Goal: Transaction & Acquisition: Book appointment/travel/reservation

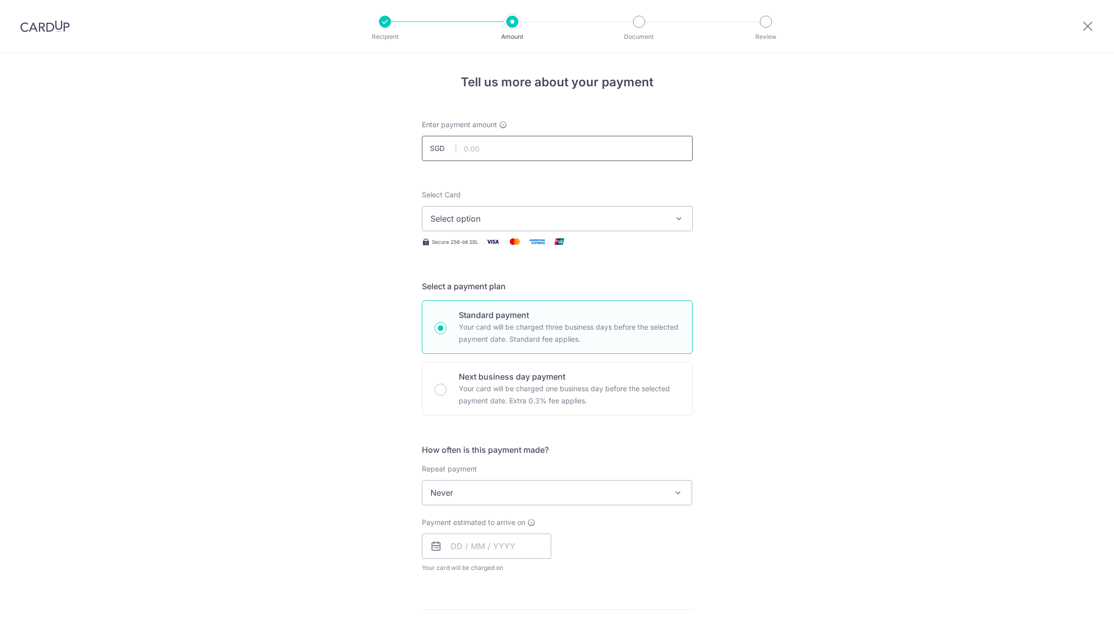
click at [505, 152] on input "text" at bounding box center [557, 148] width 271 height 25
type input "2,500.00"
click at [349, 226] on div "Tell us more about your payment Enter payment amount SGD 2,500.00 2500.00 Selec…" at bounding box center [557, 510] width 1114 height 914
click at [465, 204] on div "Select Card Select option Add credit card Your Cards **** 7629 **** 6845" at bounding box center [557, 210] width 271 height 41
click at [465, 214] on span "Select option" at bounding box center [547, 219] width 235 height 12
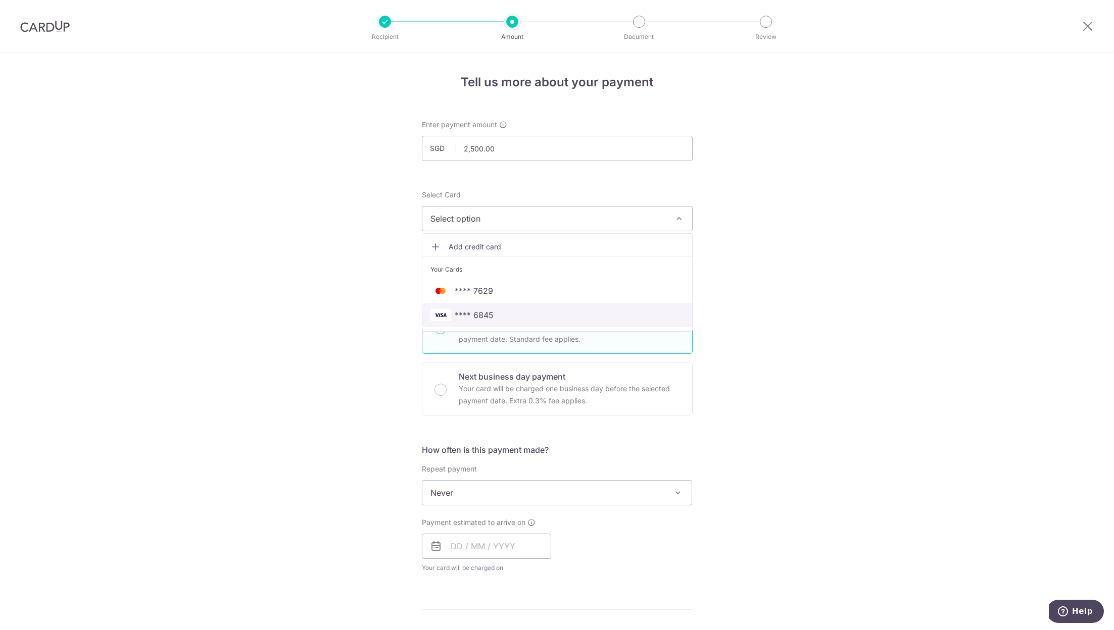
click at [489, 314] on span "**** 6845" at bounding box center [474, 315] width 39 height 12
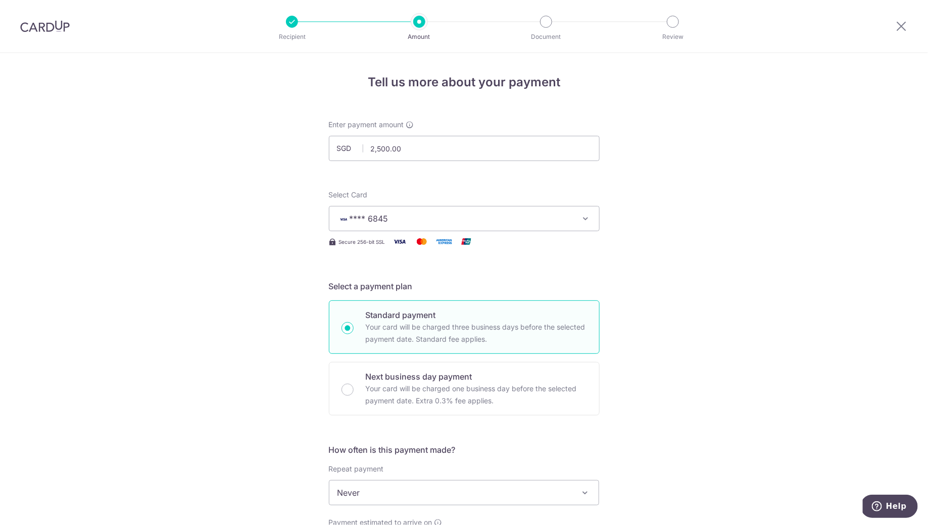
click at [493, 209] on button "**** 6845" at bounding box center [464, 218] width 271 height 25
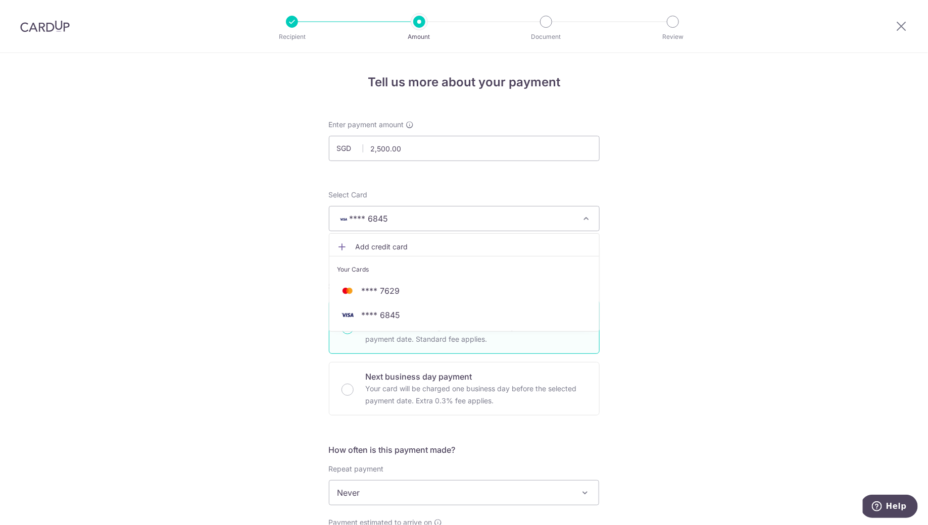
click at [667, 215] on div "Tell us more about your payment Enter payment amount SGD 2,500.00 2500.00 Selec…" at bounding box center [464, 510] width 928 height 914
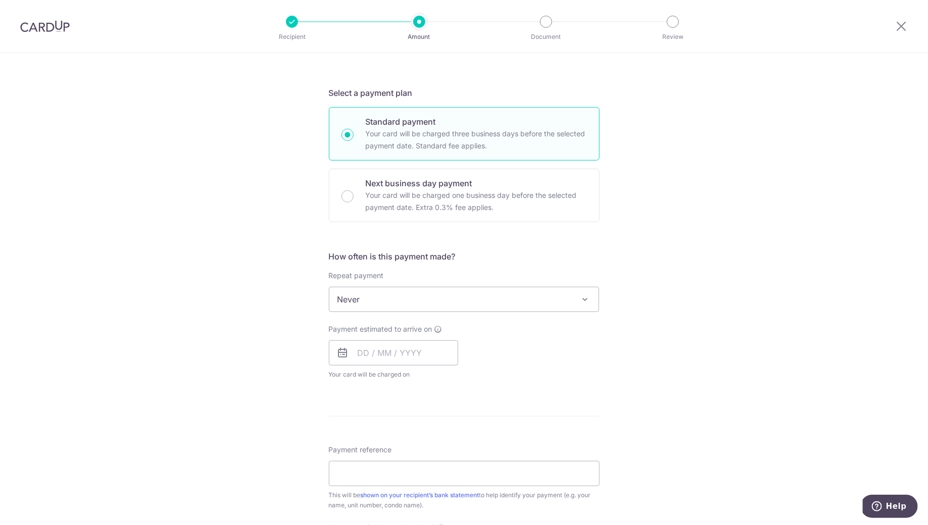
scroll to position [195, 0]
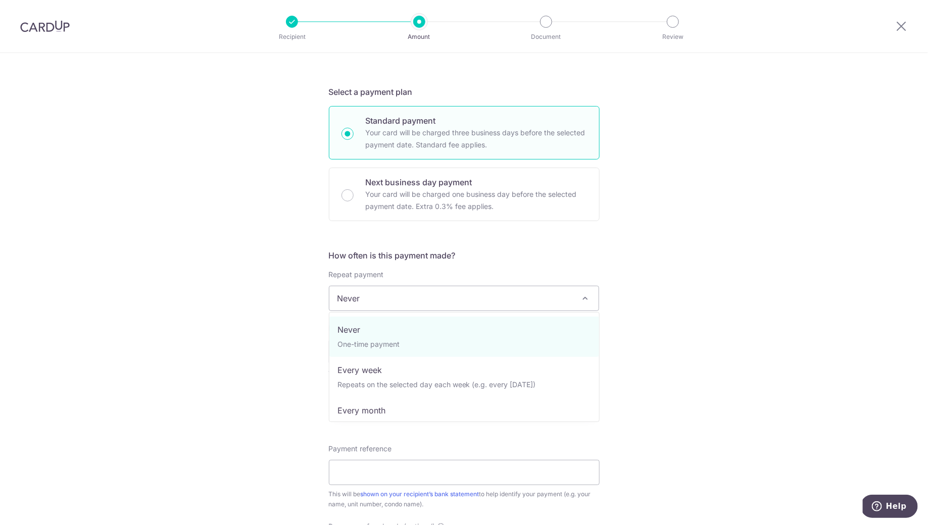
click at [414, 302] on span "Never" at bounding box center [464, 298] width 270 height 24
click at [391, 420] on span "Never One-time payment Every week Repeats on the selected day each week (e.g. e…" at bounding box center [464, 367] width 271 height 110
select select "3"
type input "06/09/2026"
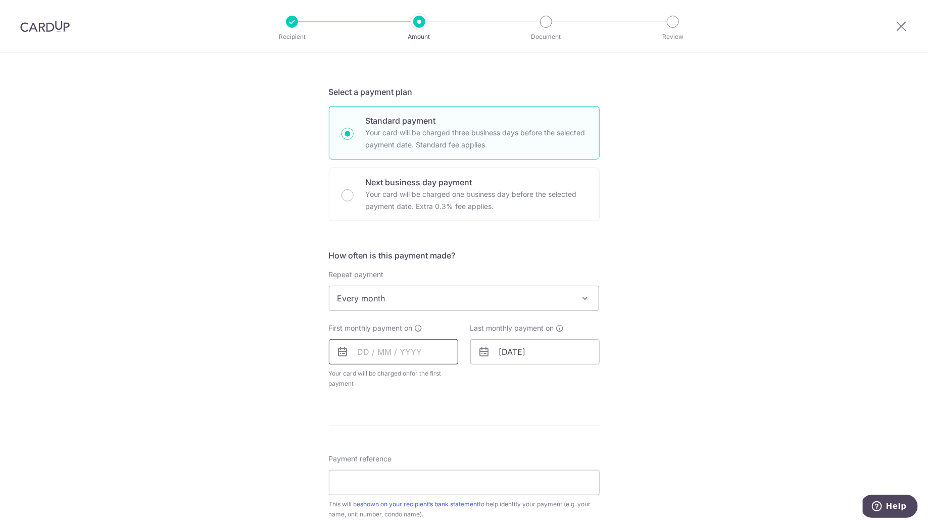
click at [378, 346] on input "text" at bounding box center [393, 351] width 129 height 25
click at [467, 384] on link "Next" at bounding box center [472, 379] width 12 height 12
click at [468, 422] on link "4" at bounding box center [471, 424] width 16 height 16
type input "04/10/2025"
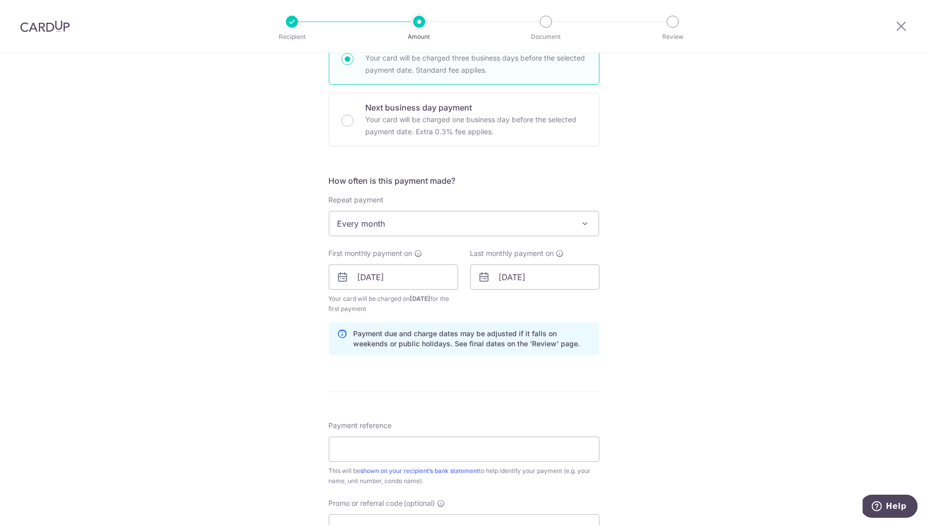
scroll to position [274, 0]
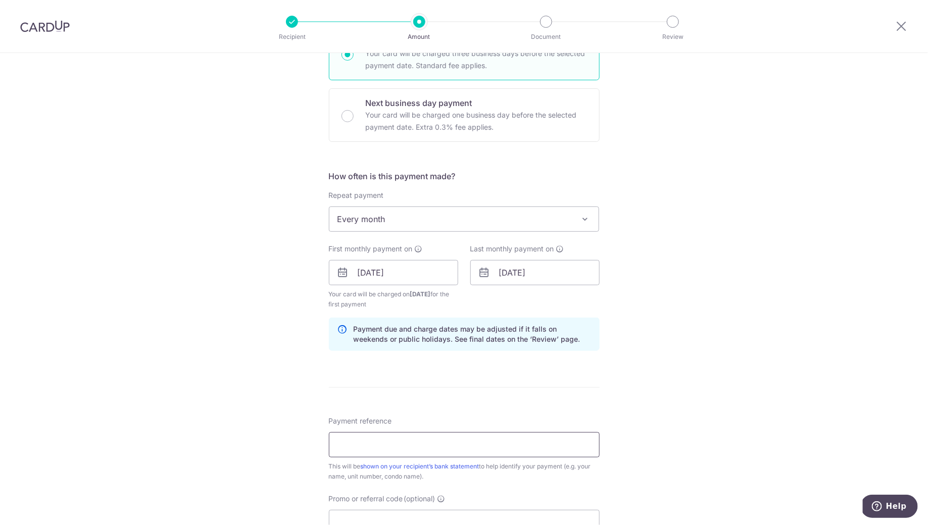
click at [436, 439] on input "Payment reference" at bounding box center [464, 444] width 271 height 25
type input "Rental TER 3033"
click at [476, 371] on form "Enter payment amount SGD 2,500.00 2500.00 Select Card **** 6845 Add credit card…" at bounding box center [464, 271] width 271 height 851
click at [524, 271] on input "06/09/2026" at bounding box center [534, 272] width 129 height 25
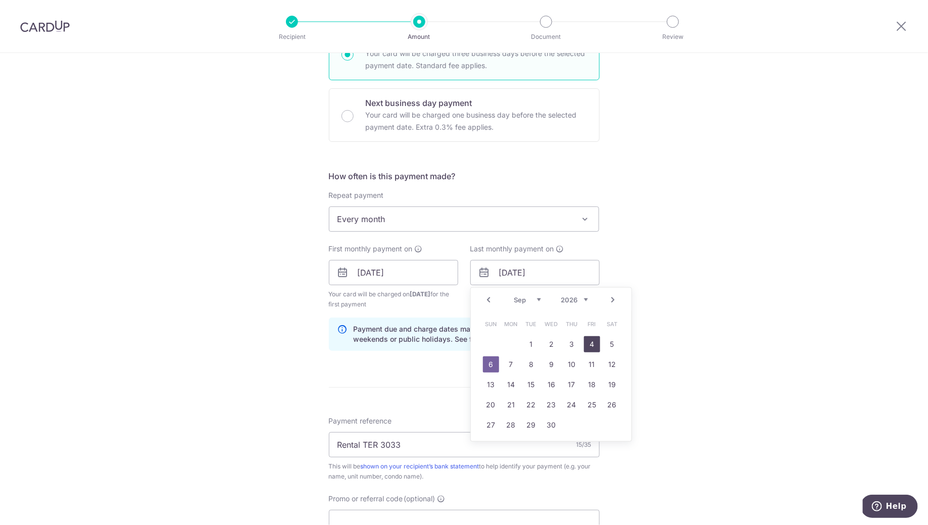
click at [596, 339] on link "4" at bounding box center [592, 344] width 16 height 16
click at [525, 271] on input "04/09/2026" at bounding box center [534, 272] width 129 height 25
click at [491, 301] on link "Prev" at bounding box center [489, 300] width 12 height 12
click at [522, 358] on td "4" at bounding box center [531, 365] width 20 height 20
type input "04/08/2026"
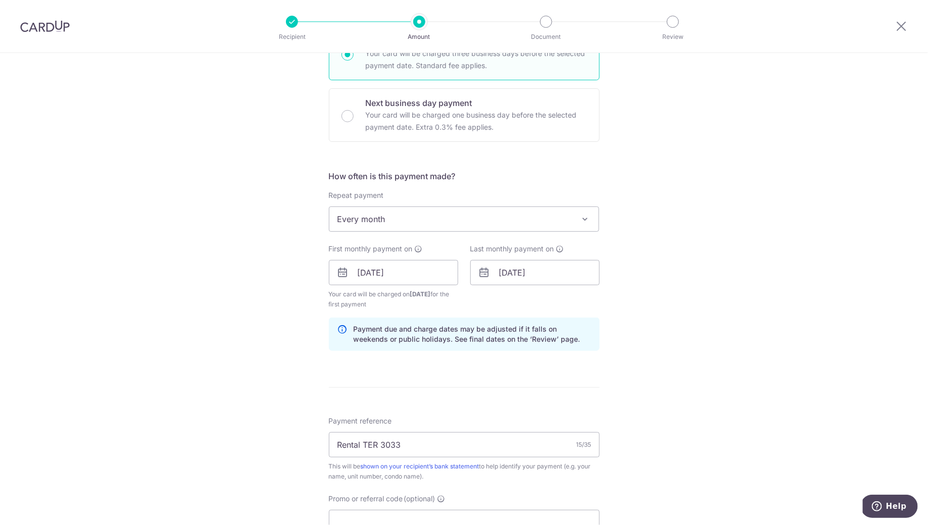
click at [619, 276] on div "Tell us more about your payment Enter payment amount SGD 2,500.00 2500.00 Selec…" at bounding box center [464, 261] width 928 height 965
click at [386, 276] on input "04/10/2025" at bounding box center [393, 272] width 129 height 25
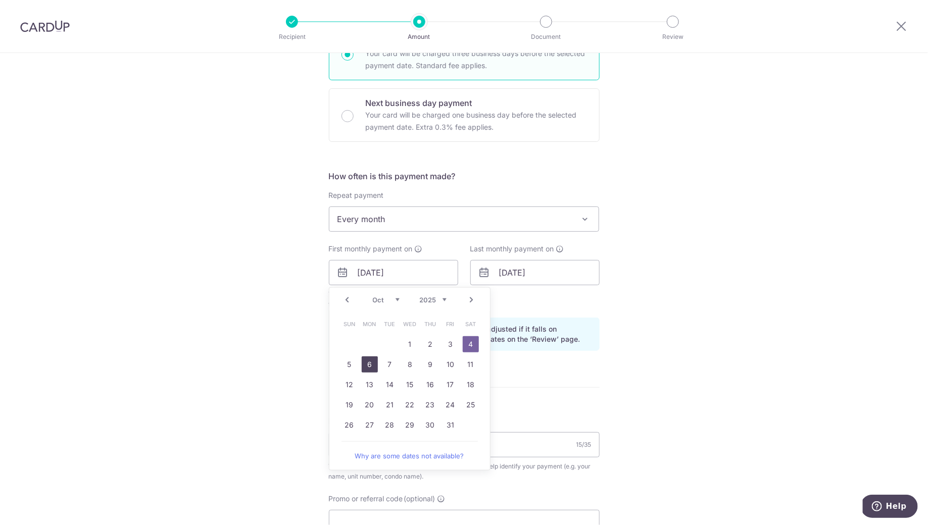
click at [369, 363] on link "6" at bounding box center [370, 365] width 16 height 16
type input "[DATE]"
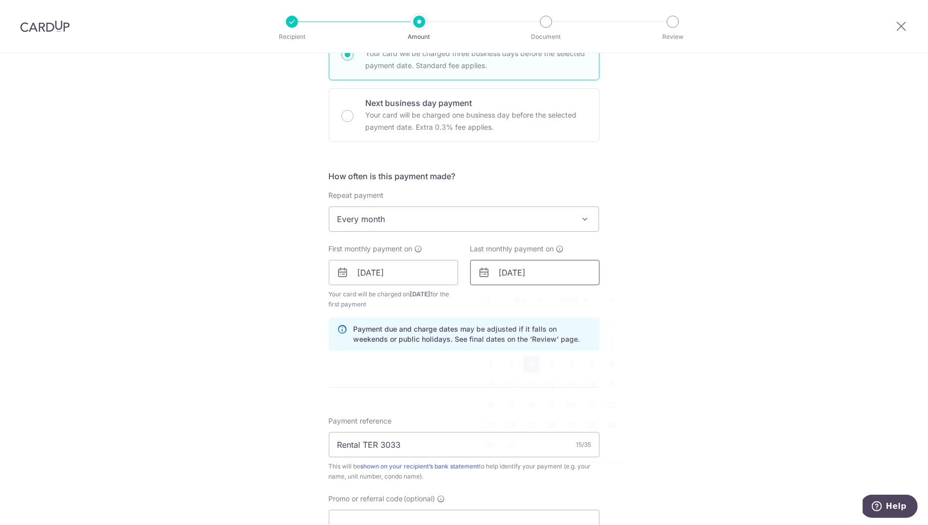
click at [503, 276] on input "04/08/2026" at bounding box center [534, 272] width 129 height 25
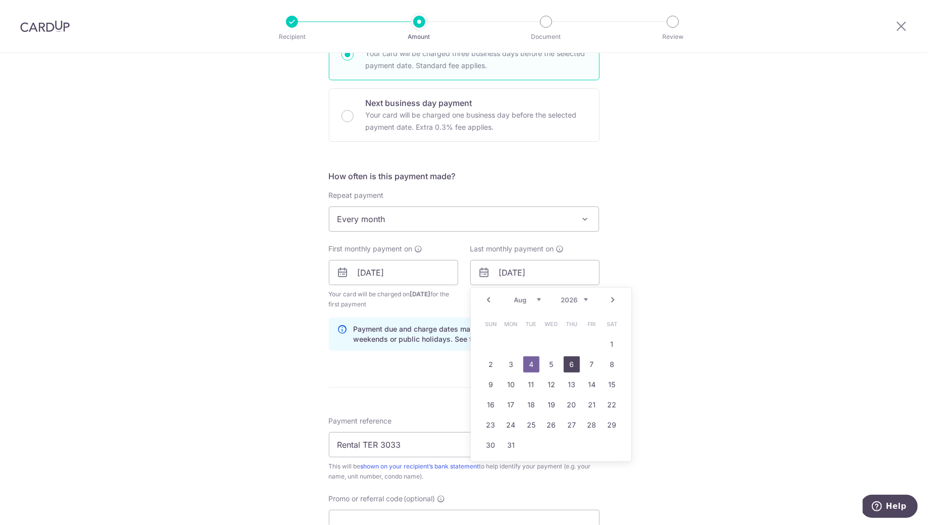
click at [566, 361] on link "6" at bounding box center [572, 365] width 16 height 16
type input "06/08/2026"
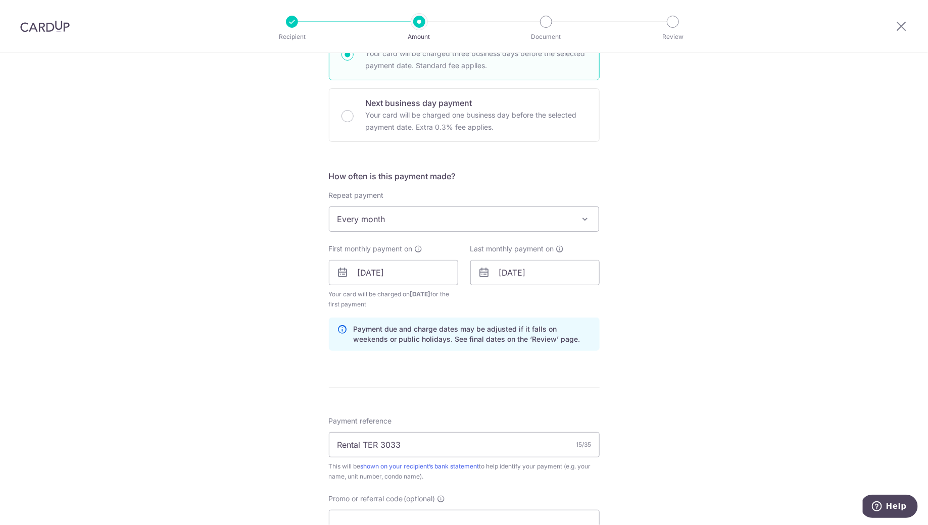
click at [682, 298] on div "Tell us more about your payment Enter payment amount SGD 2,500.00 2500.00 Selec…" at bounding box center [464, 261] width 928 height 965
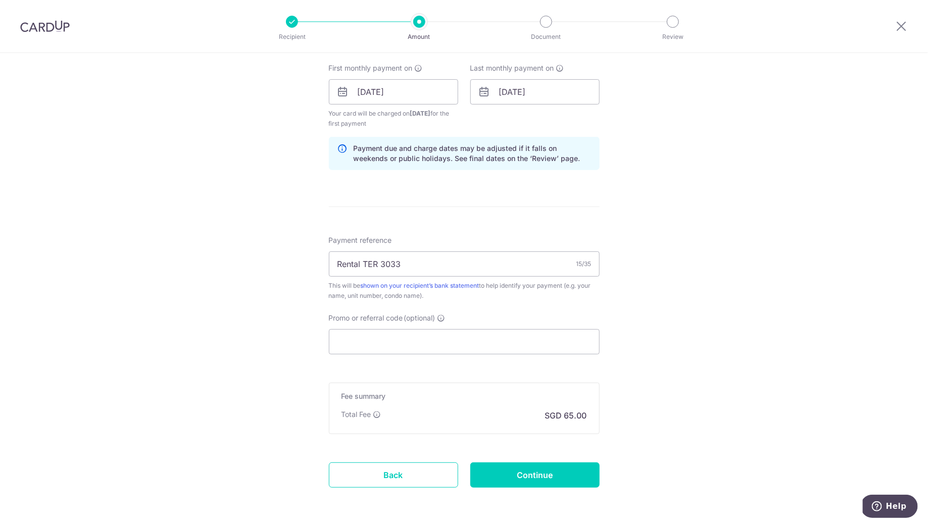
scroll to position [491, 0]
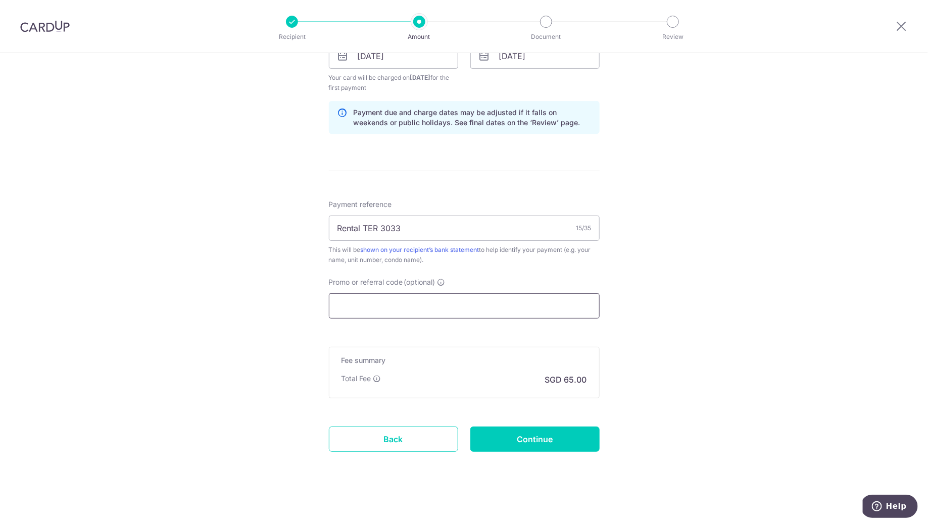
click at [441, 305] on input "Promo or referral code (optional)" at bounding box center [464, 306] width 271 height 25
paste input "SAVERENT179"
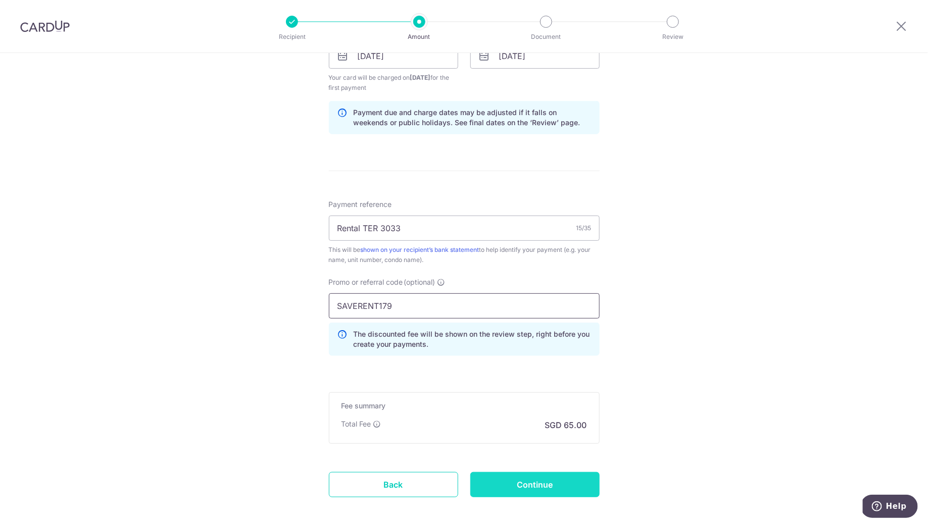
type input "SAVERENT179"
click at [548, 482] on input "Continue" at bounding box center [534, 484] width 129 height 25
type input "Create Schedule"
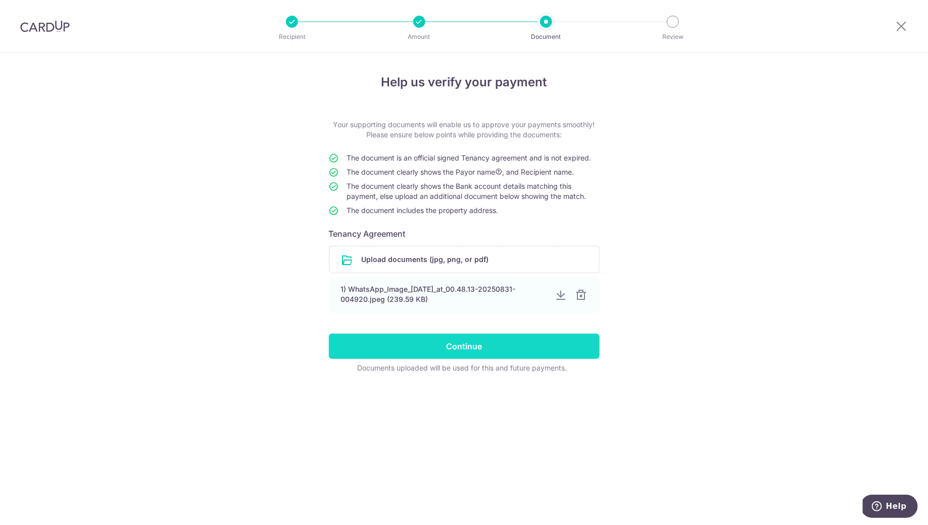
click at [474, 347] on input "Continue" at bounding box center [464, 346] width 271 height 25
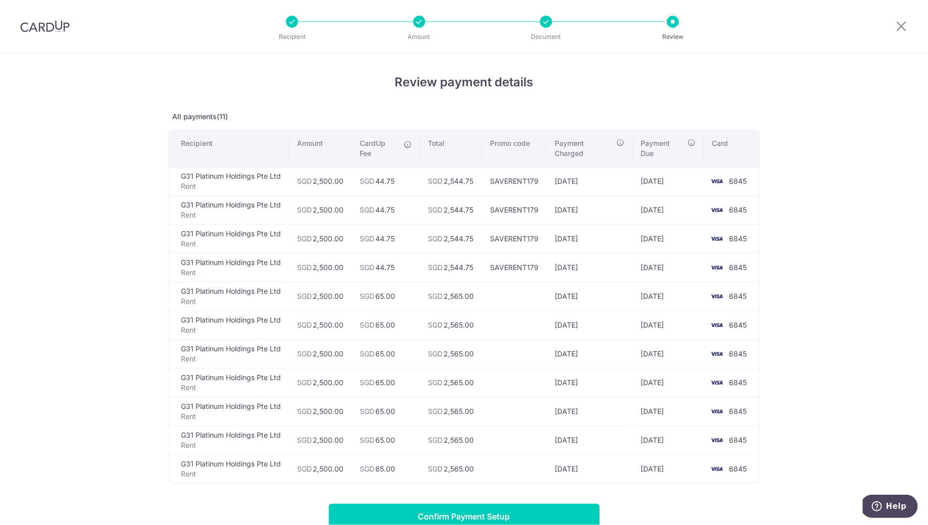
click at [546, 22] on div at bounding box center [546, 22] width 12 height 12
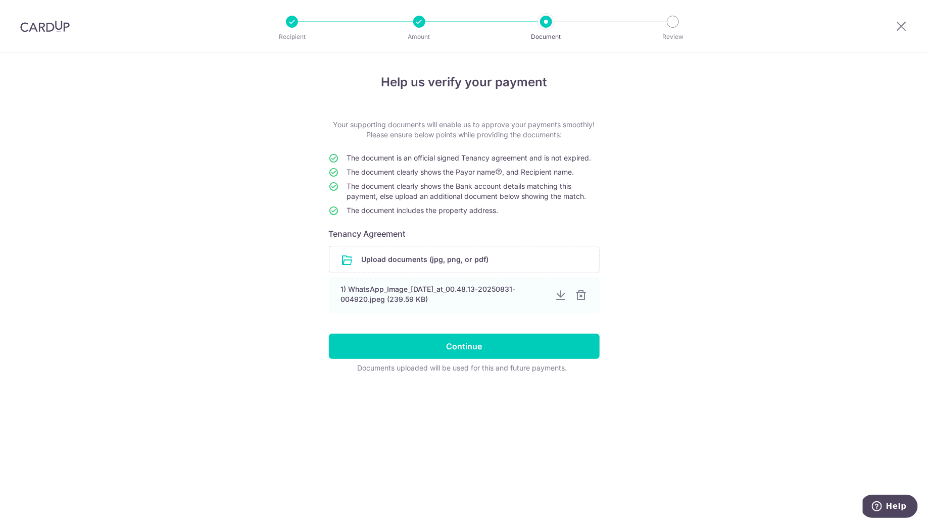
click at [420, 23] on div at bounding box center [419, 22] width 12 height 12
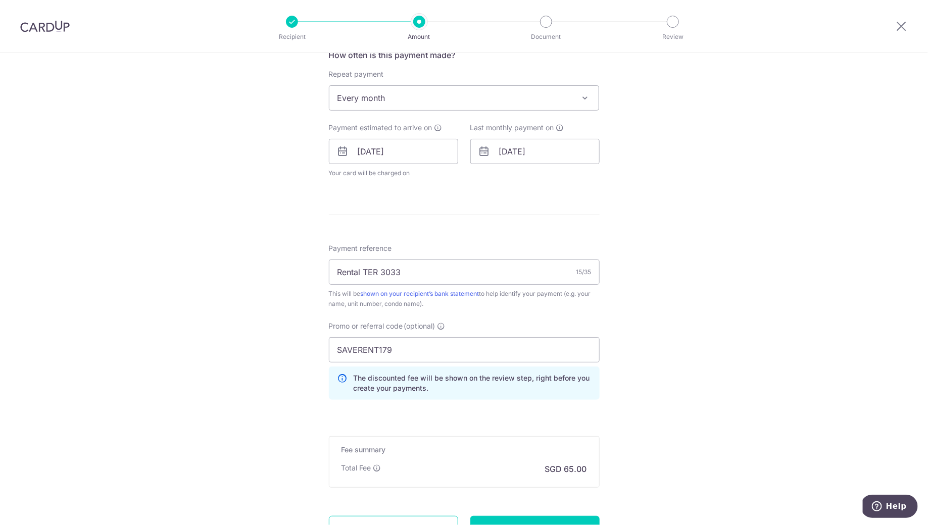
scroll to position [380, 0]
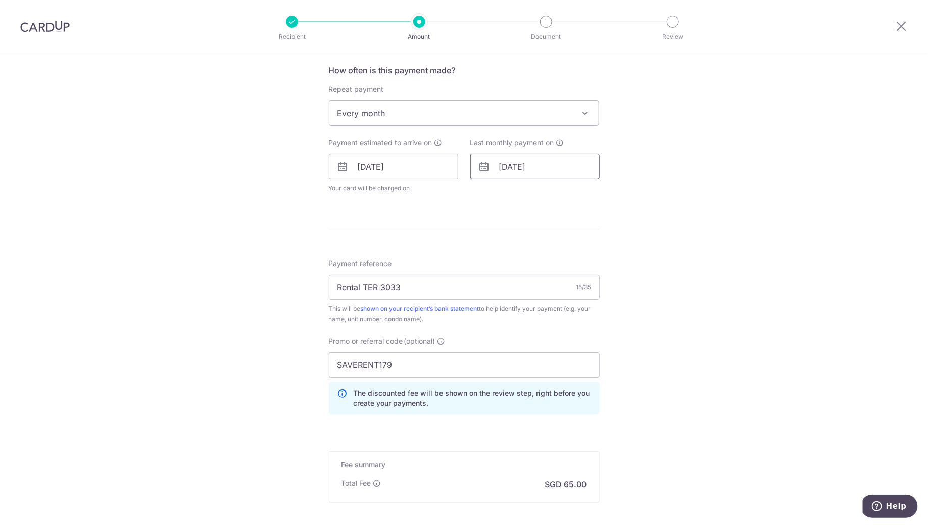
click at [546, 168] on input "[DATE]" at bounding box center [534, 166] width 129 height 25
click at [490, 196] on link "Prev" at bounding box center [489, 194] width 12 height 12
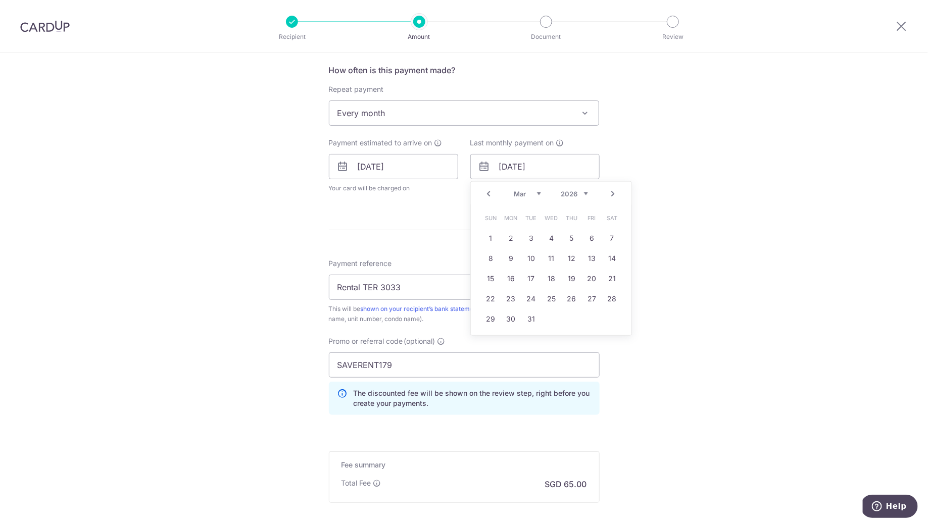
click at [490, 196] on link "Prev" at bounding box center [489, 194] width 12 height 12
click at [618, 191] on link "Next" at bounding box center [613, 194] width 12 height 12
click at [611, 238] on link "6" at bounding box center [612, 238] width 16 height 16
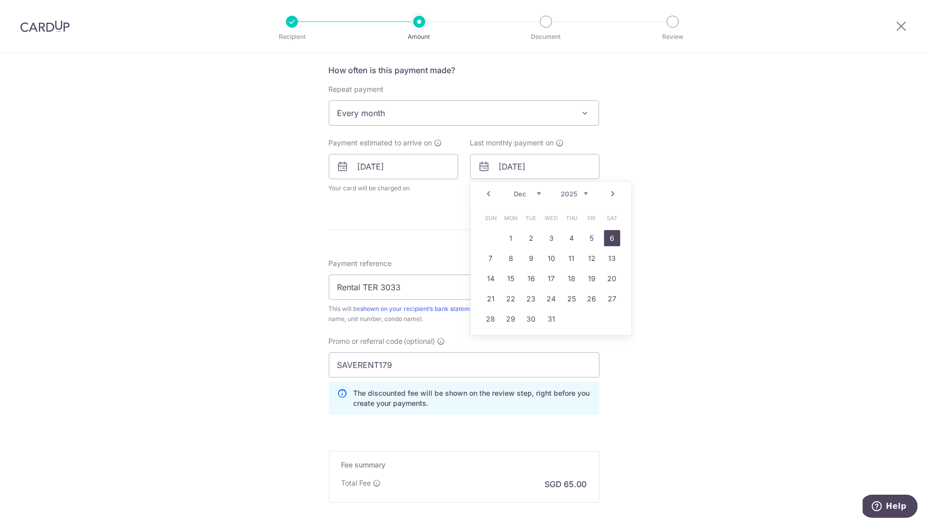
type input "06/12/2025"
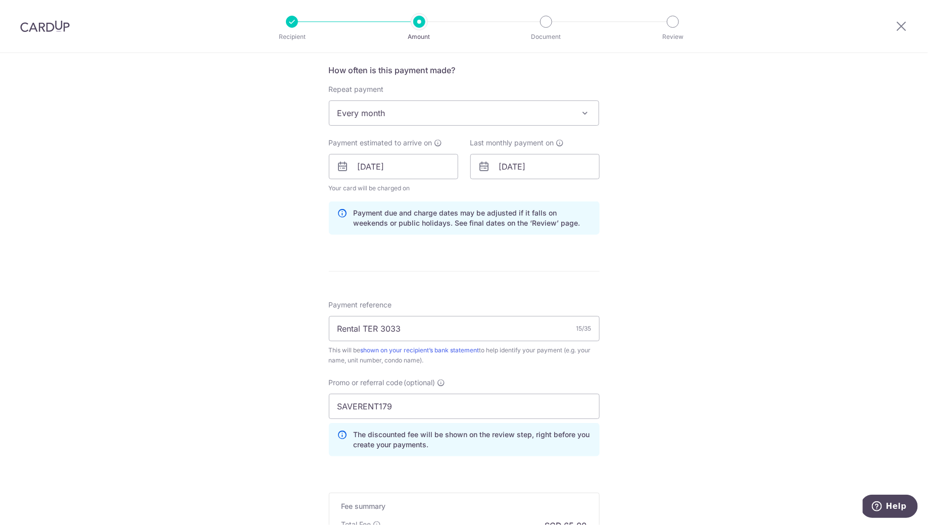
click at [651, 231] on div "Tell us more about your payment Enter payment amount SGD 2,500.00 2500.00 Selec…" at bounding box center [464, 173] width 928 height 1001
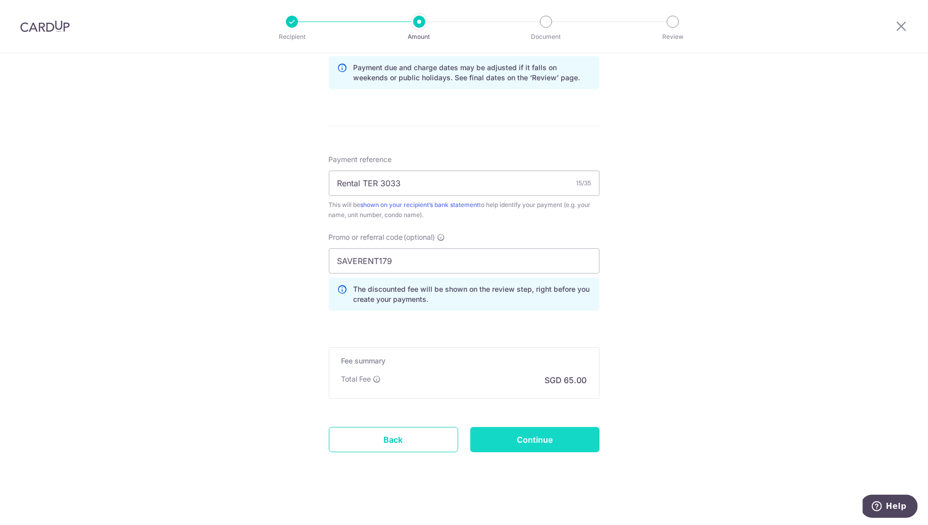
click at [551, 436] on input "Continue" at bounding box center [534, 439] width 129 height 25
type input "Update Schedule"
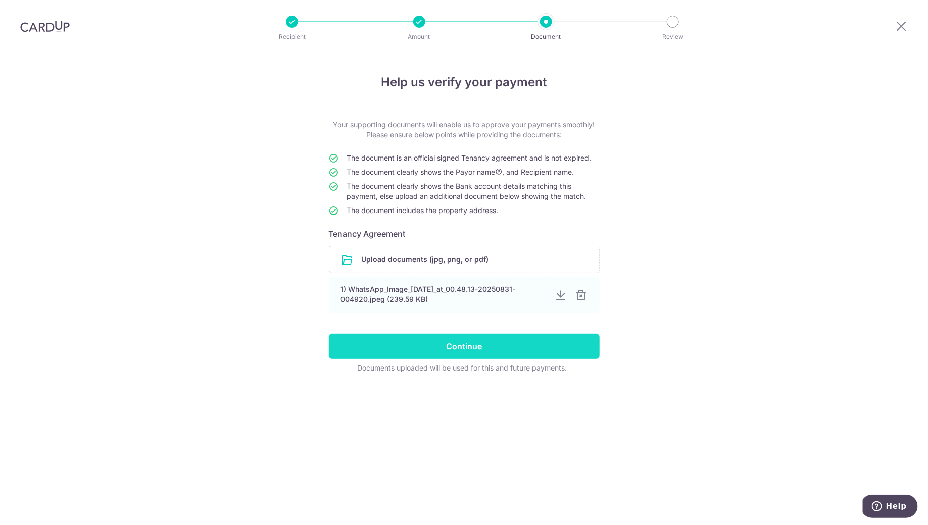
click at [480, 348] on input "Continue" at bounding box center [464, 346] width 271 height 25
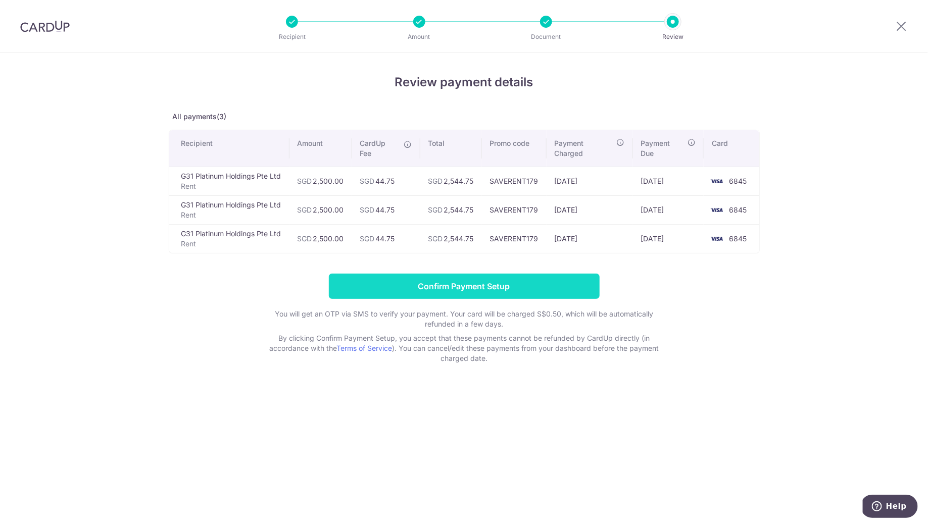
click at [439, 283] on input "Confirm Payment Setup" at bounding box center [464, 286] width 271 height 25
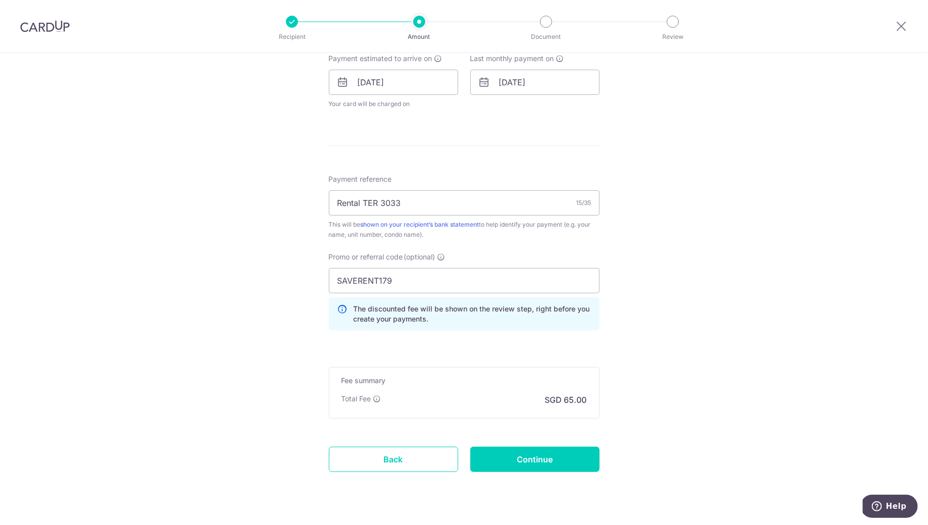
scroll to position [525, 0]
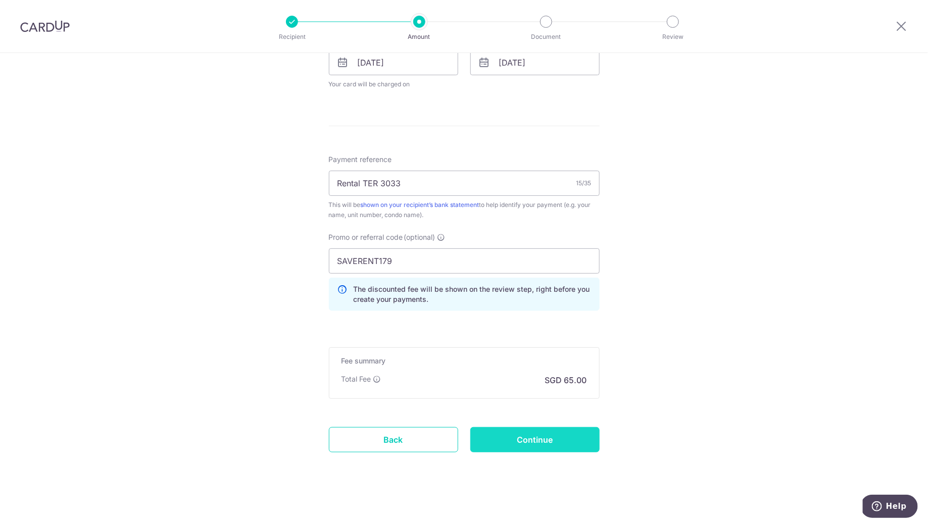
click at [519, 439] on input "Continue" at bounding box center [534, 439] width 129 height 25
type input "Update Schedule"
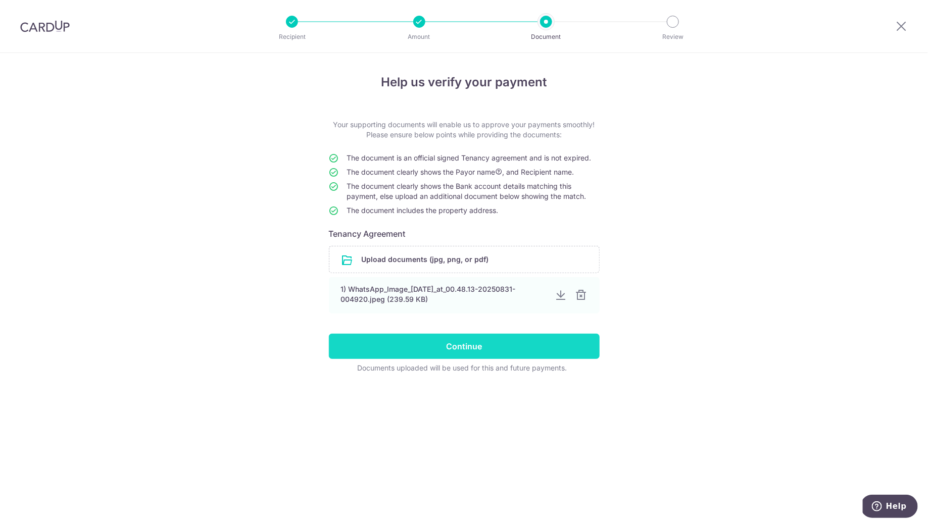
click at [520, 349] on input "Continue" at bounding box center [464, 346] width 271 height 25
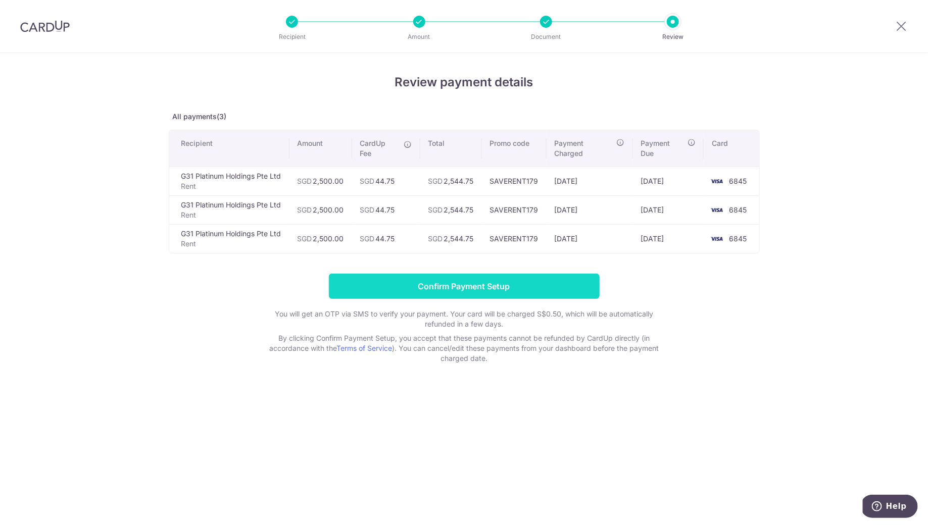
click at [514, 289] on input "Confirm Payment Setup" at bounding box center [464, 286] width 271 height 25
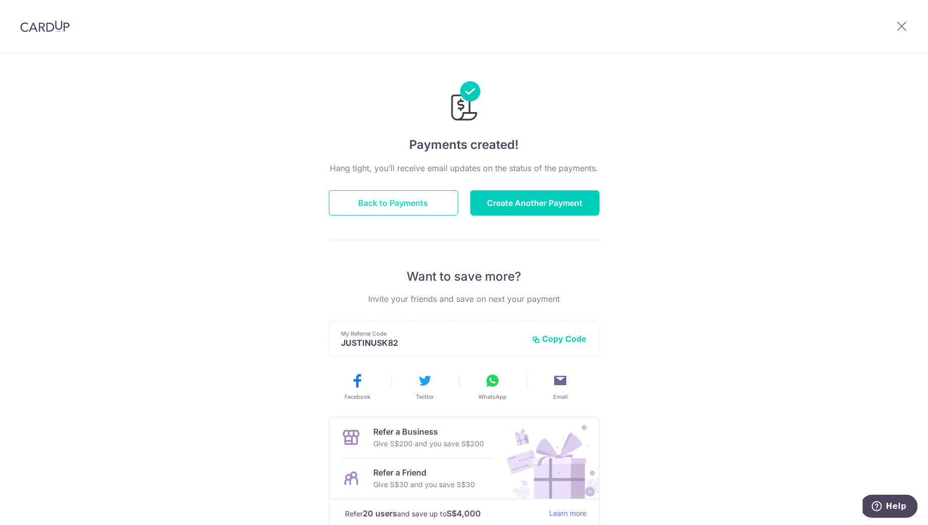
click at [435, 203] on button "Back to Payments" at bounding box center [393, 202] width 129 height 25
